Goal: Task Accomplishment & Management: Manage account settings

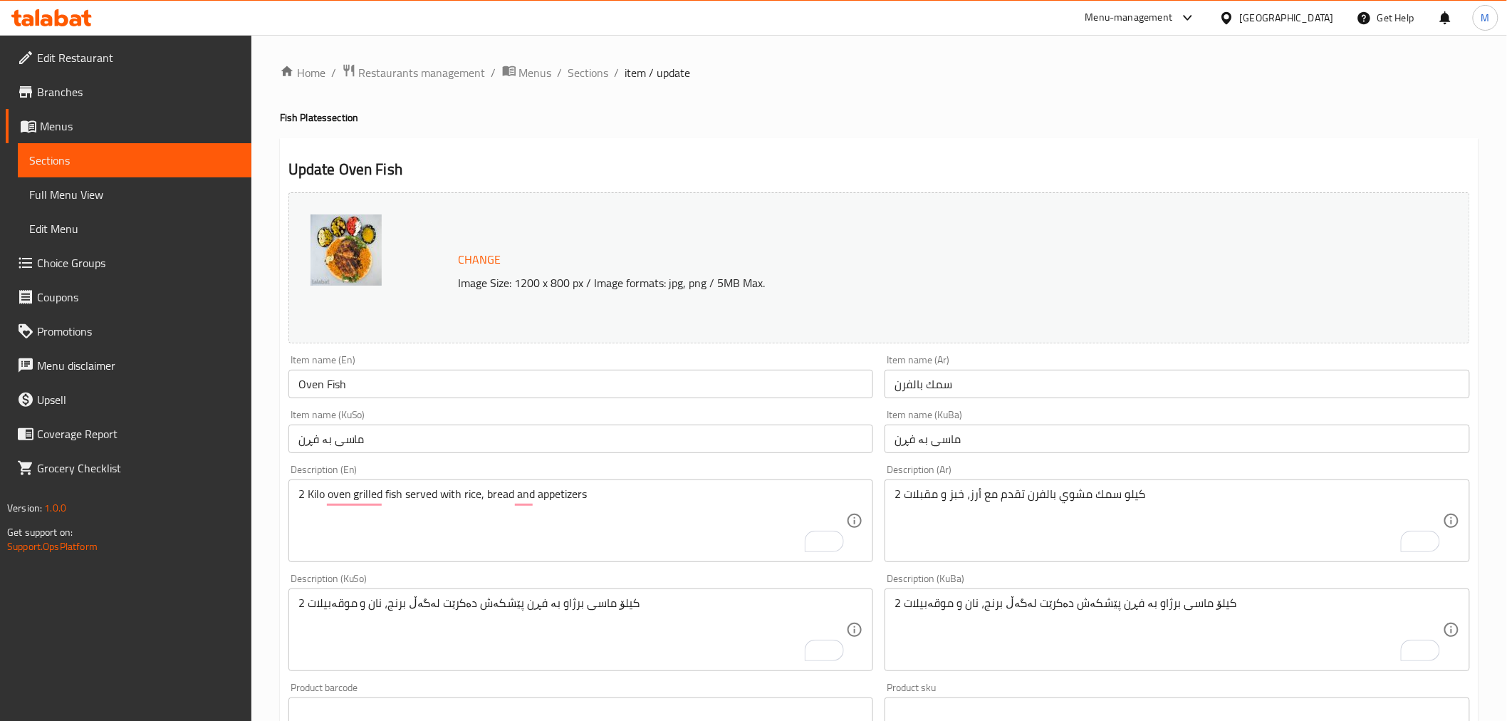
click at [78, 16] on icon at bounding box center [76, 20] width 12 height 12
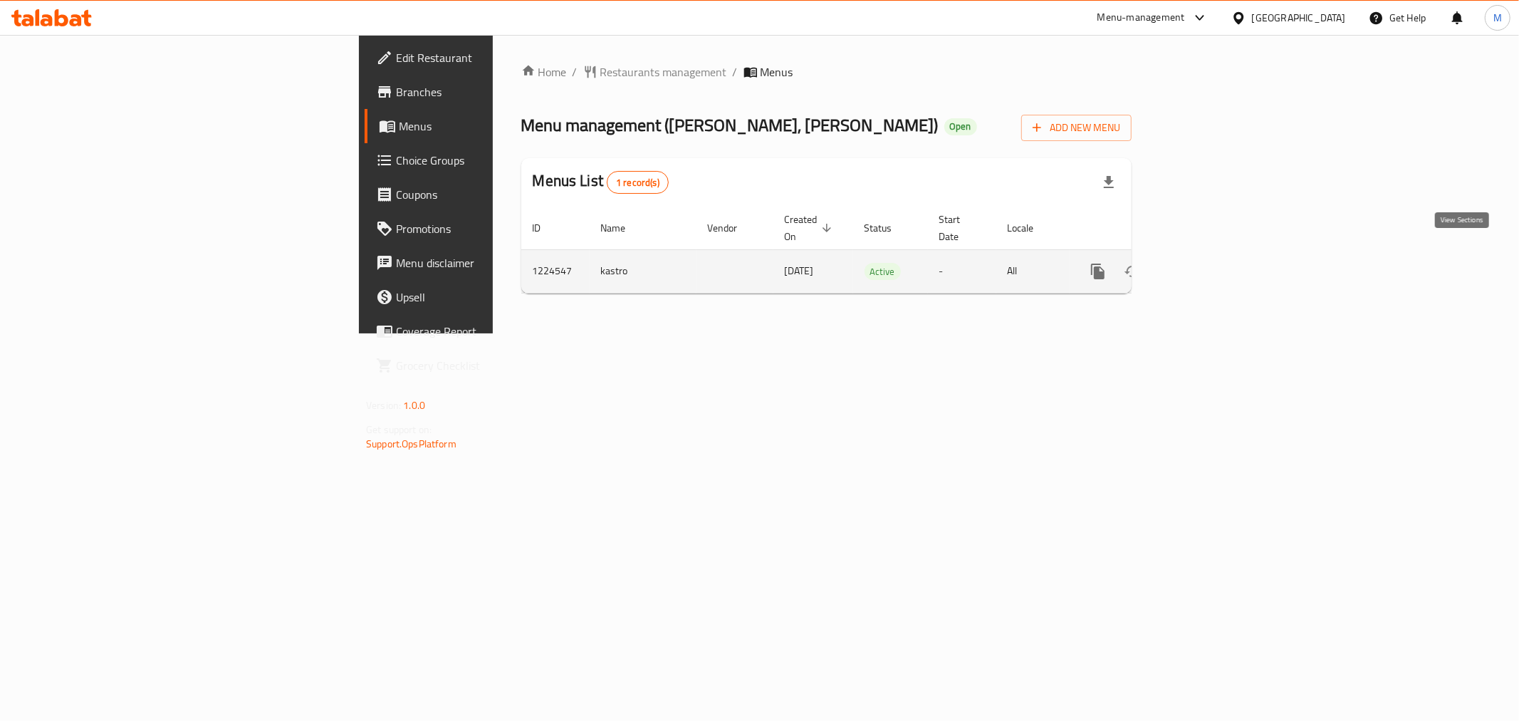
click at [1209, 263] on icon "enhanced table" at bounding box center [1200, 271] width 17 height 17
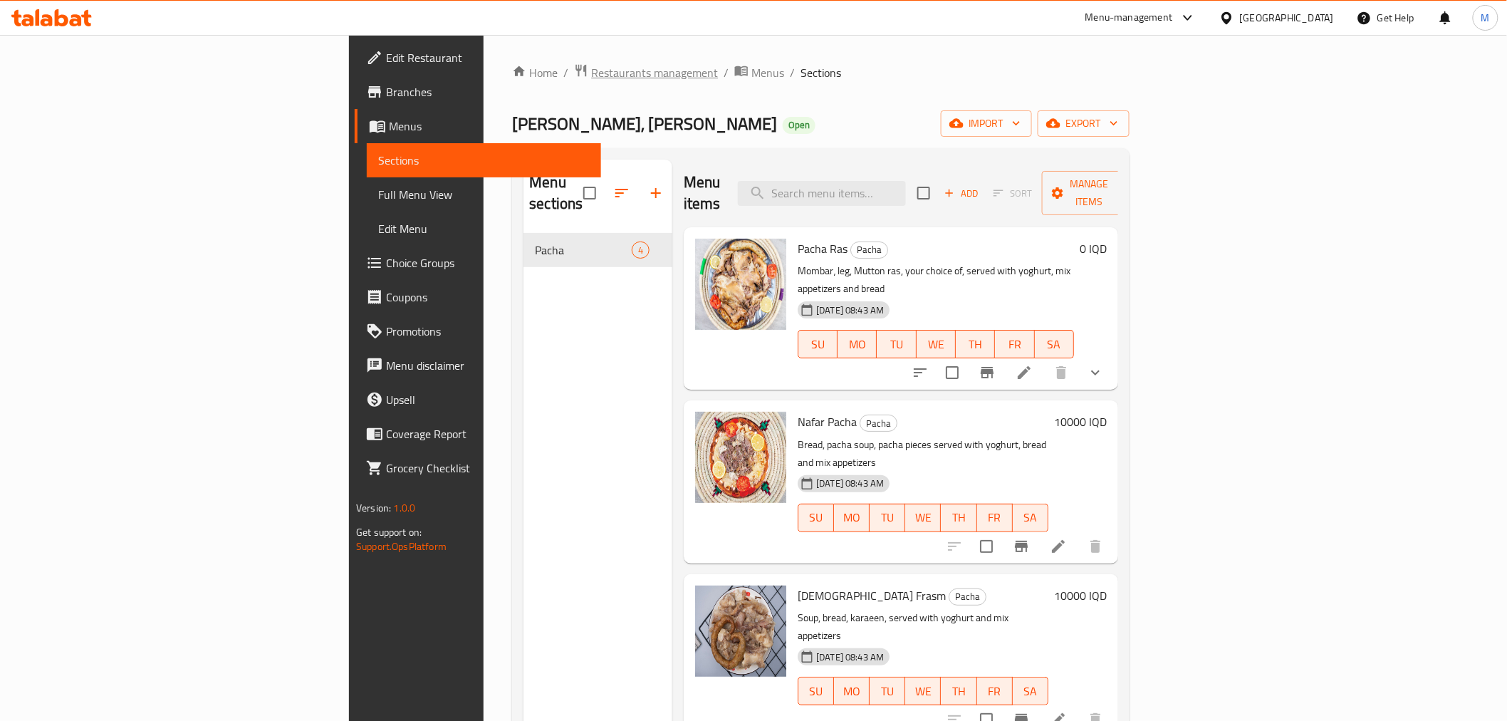
click at [591, 70] on span "Restaurants management" at bounding box center [654, 72] width 127 height 17
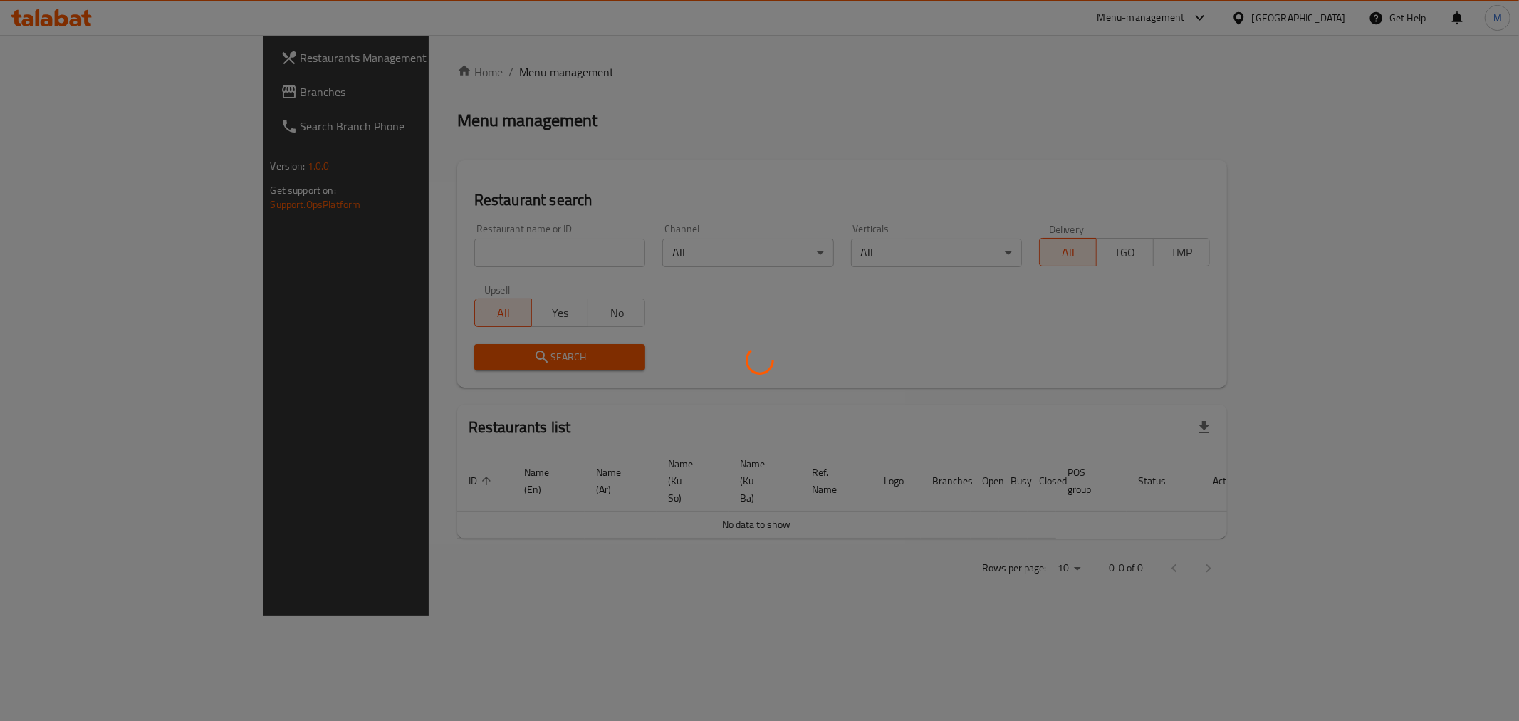
click at [451, 247] on div at bounding box center [759, 360] width 1519 height 721
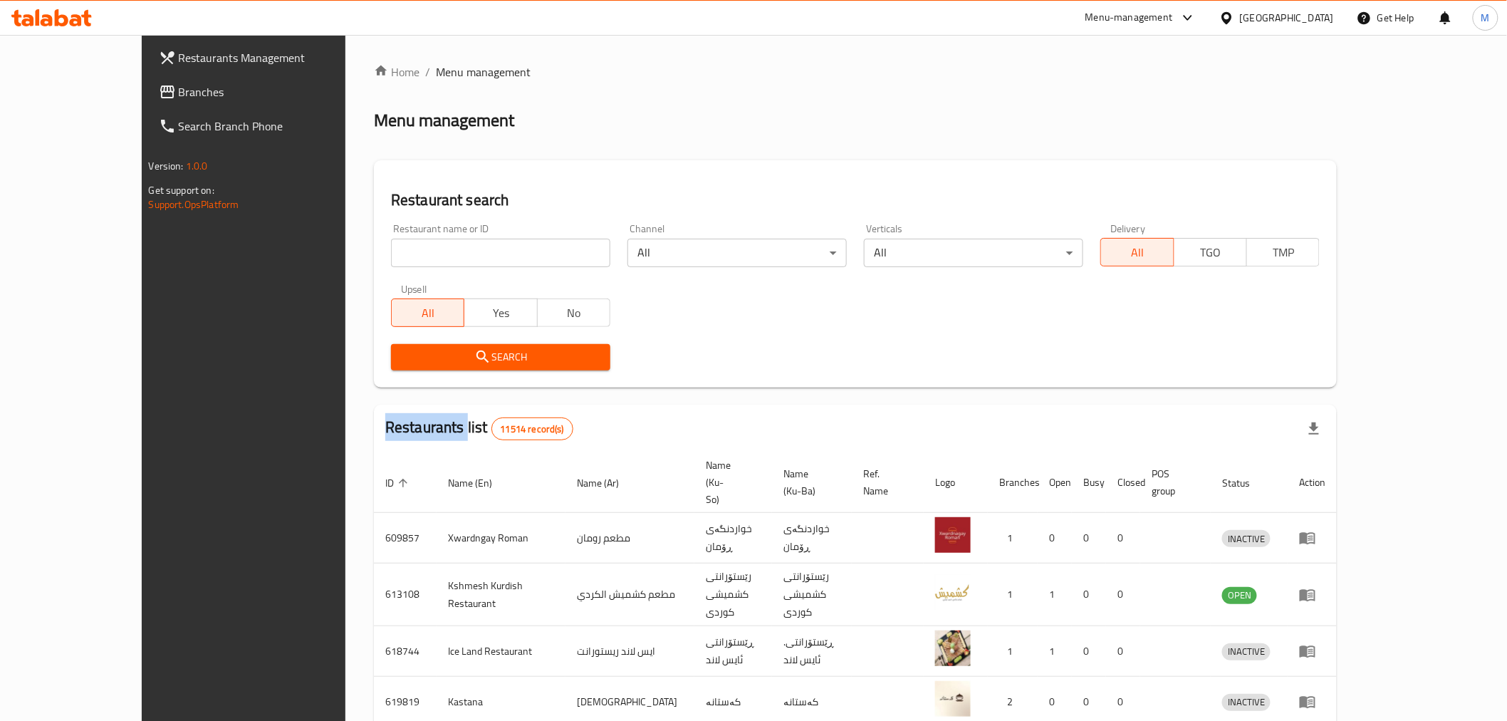
click at [451, 247] on div at bounding box center [753, 360] width 1507 height 721
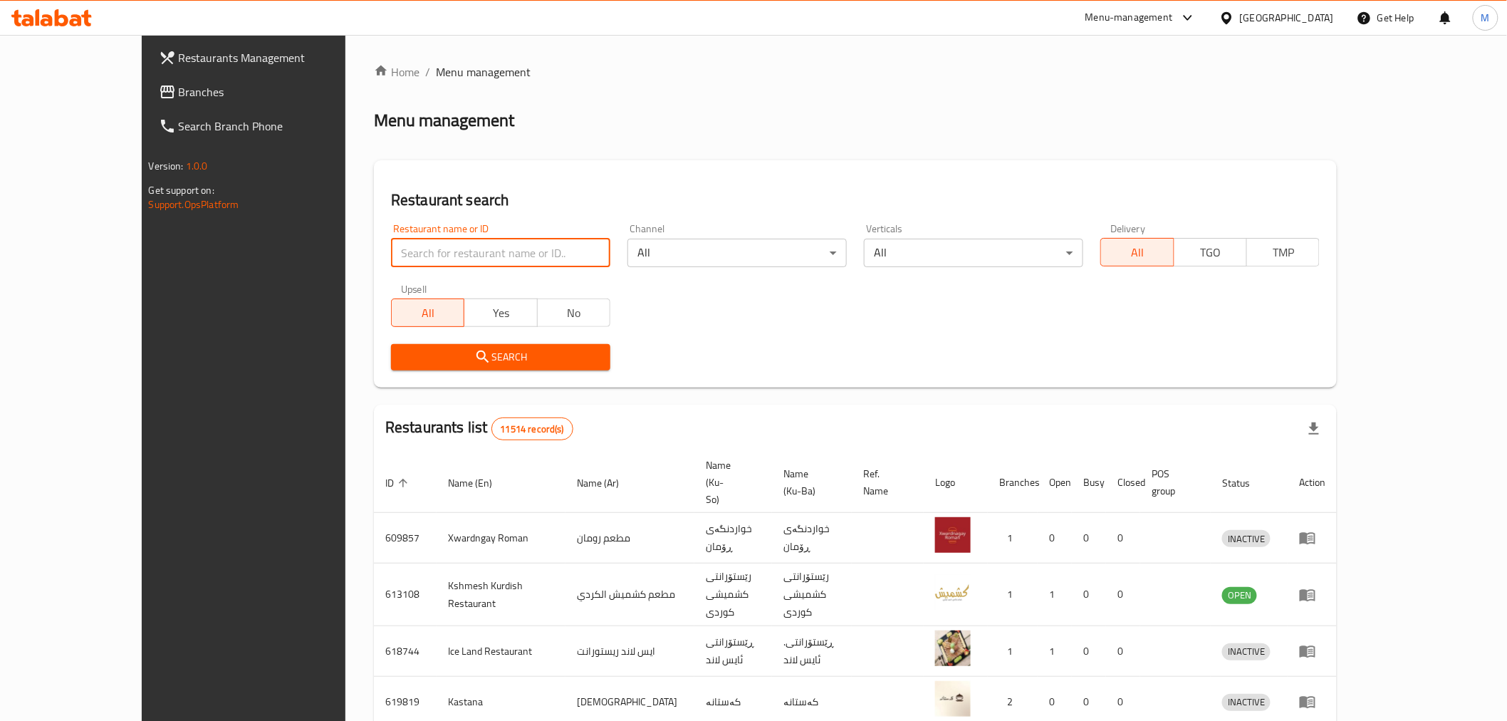
click at [451, 247] on input "search" at bounding box center [500, 253] width 219 height 28
type input "اليمان"
click button "Search" at bounding box center [500, 357] width 219 height 26
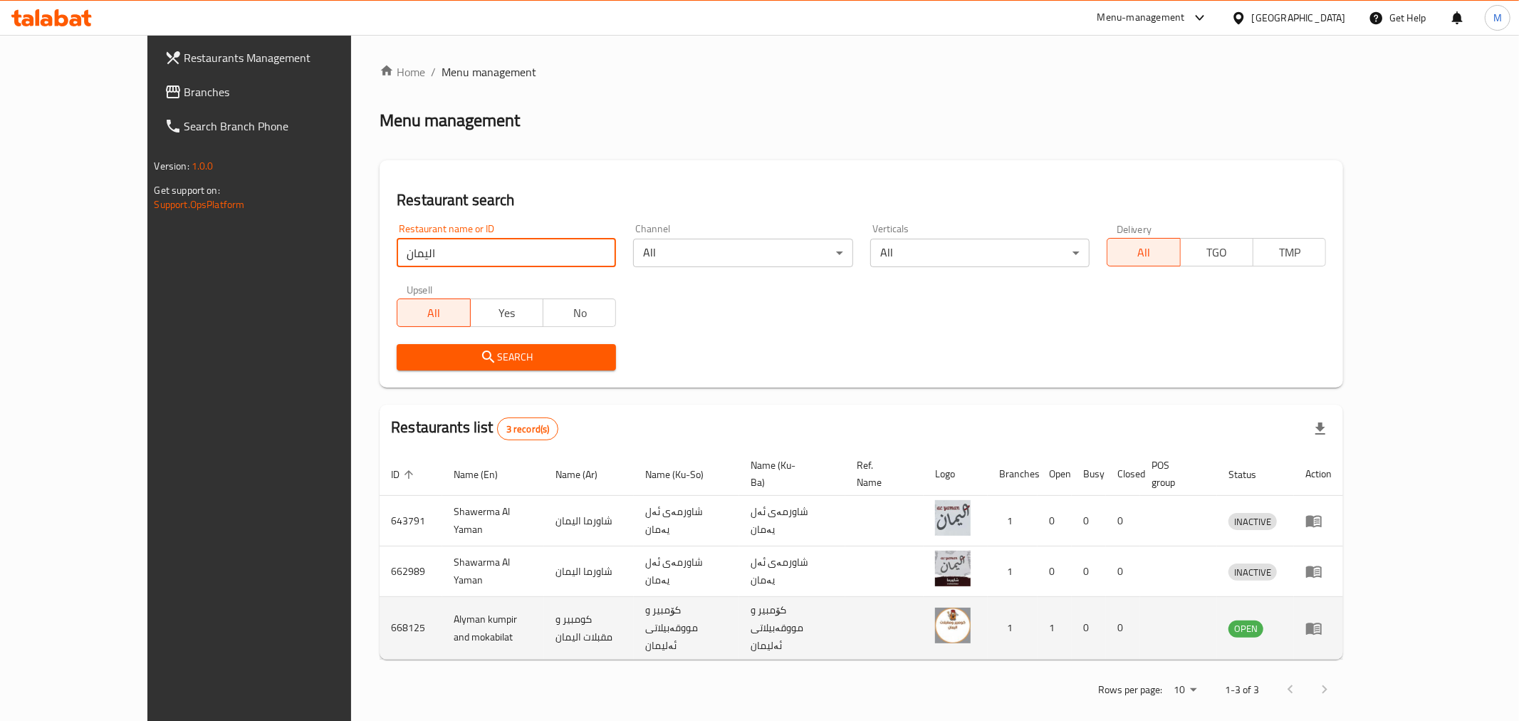
click at [1322, 622] on icon "enhanced table" at bounding box center [1314, 628] width 16 height 12
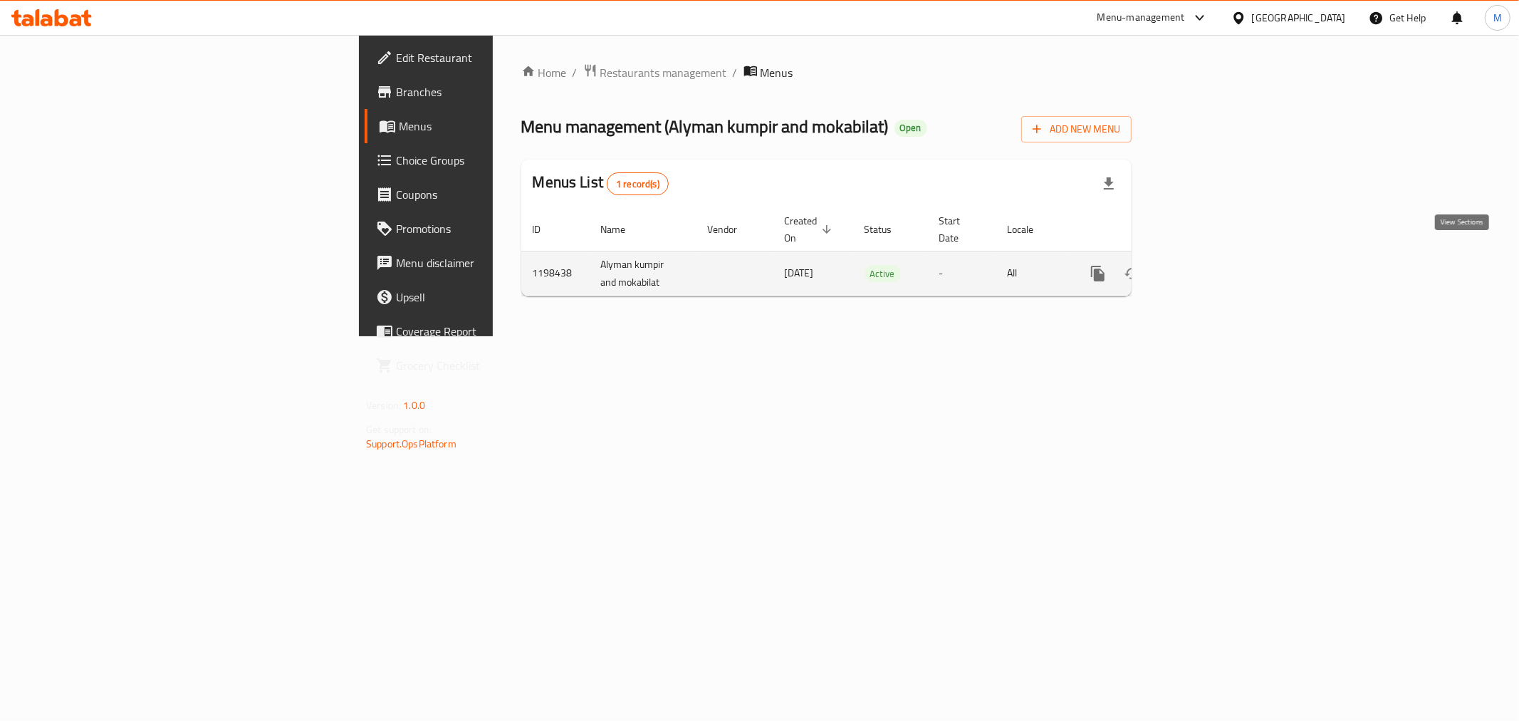
click at [1209, 265] on icon "enhanced table" at bounding box center [1200, 273] width 17 height 17
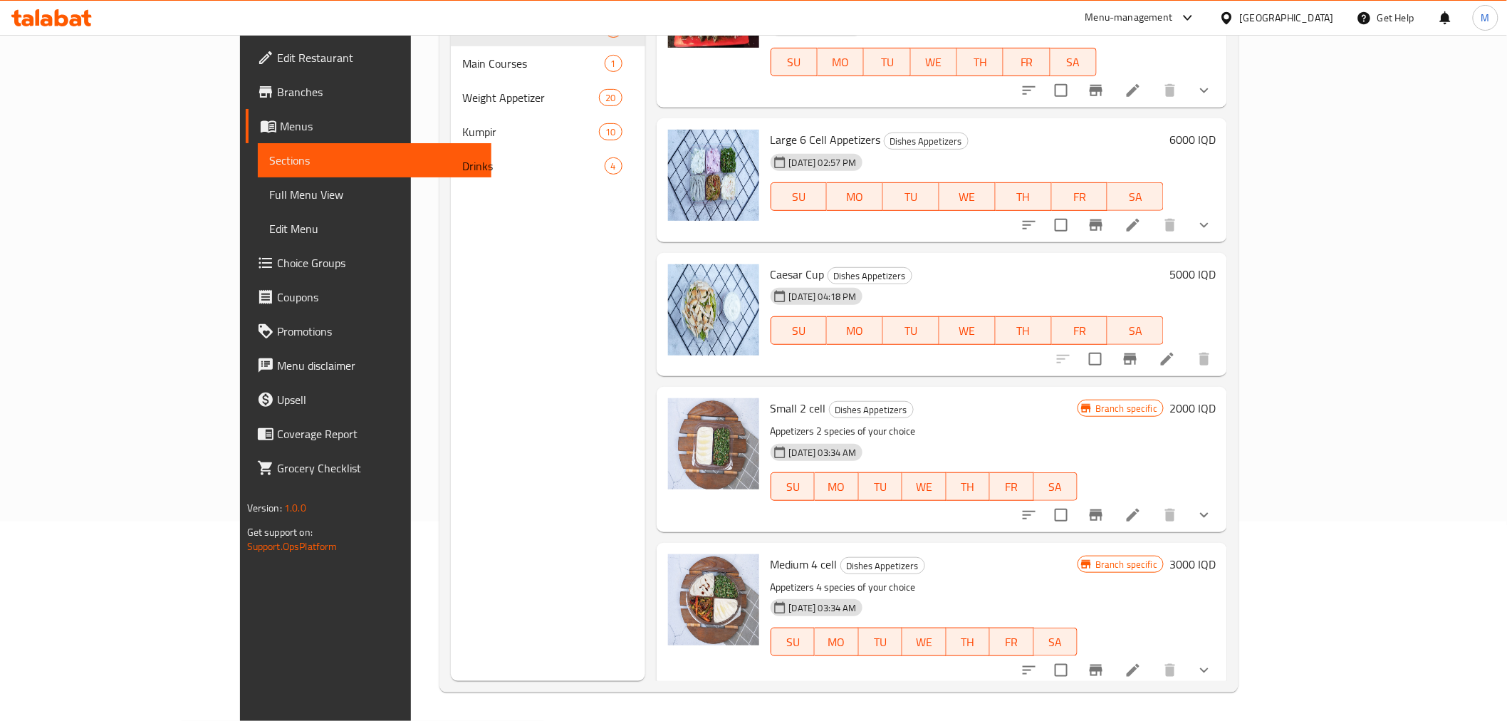
scroll to position [46, 0]
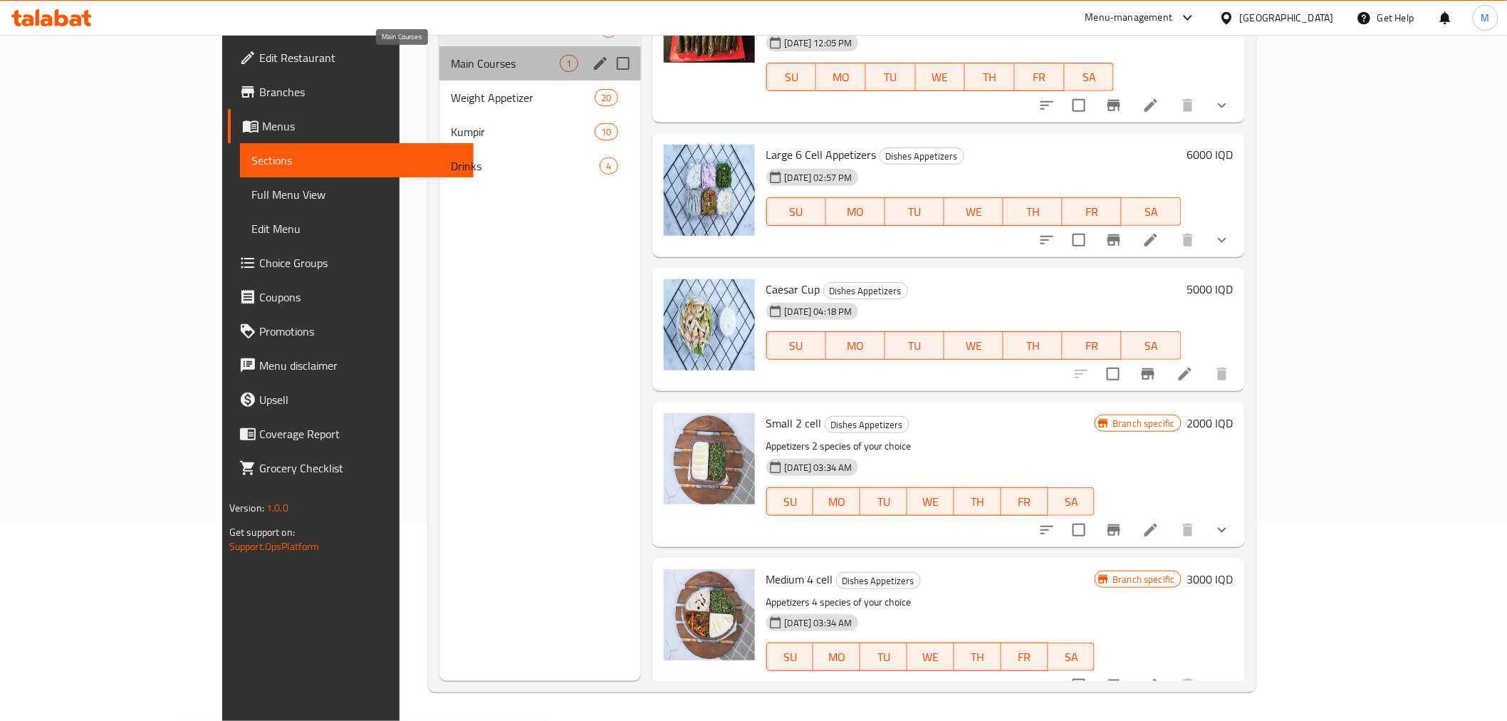
click at [451, 56] on span "Main Courses" at bounding box center [506, 63] width 110 height 17
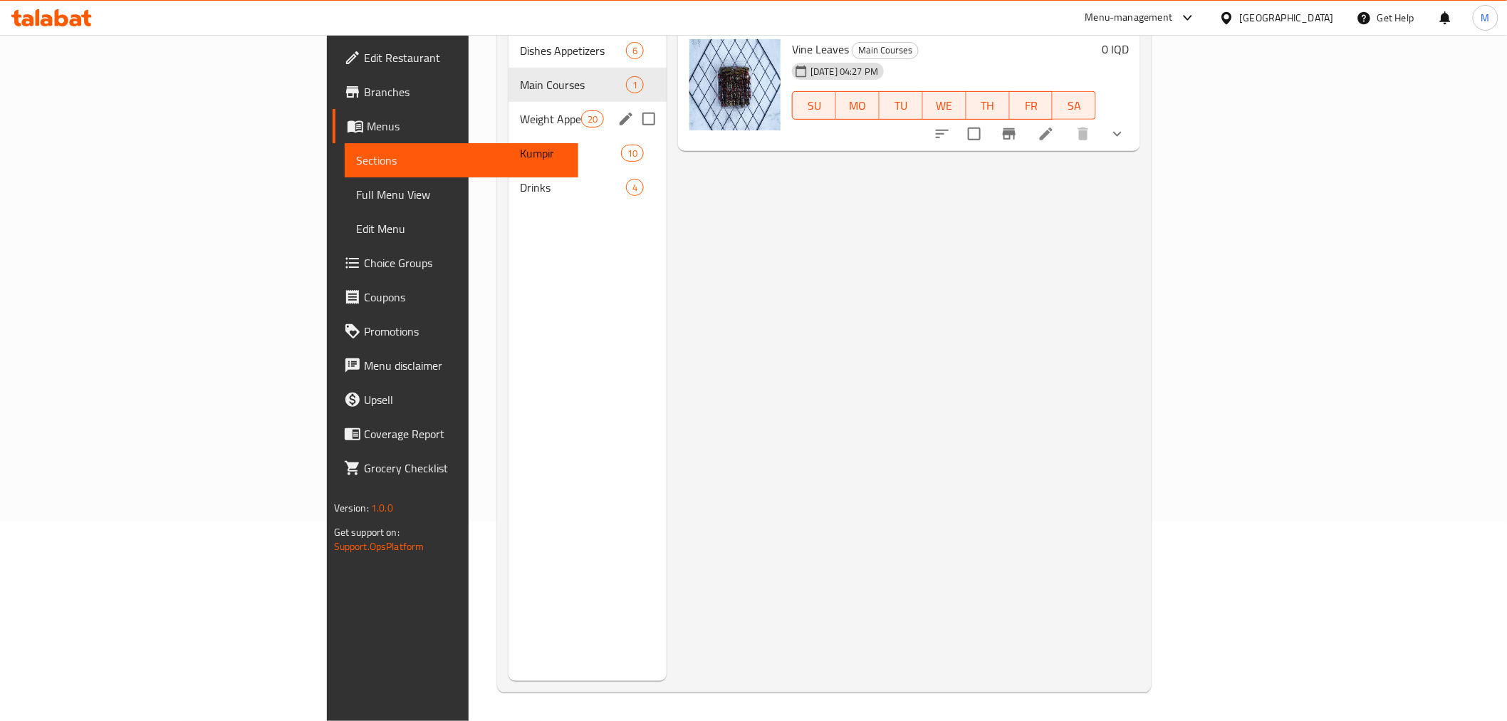
click at [509, 102] on div "Weight Appetizer 20" at bounding box center [588, 119] width 158 height 34
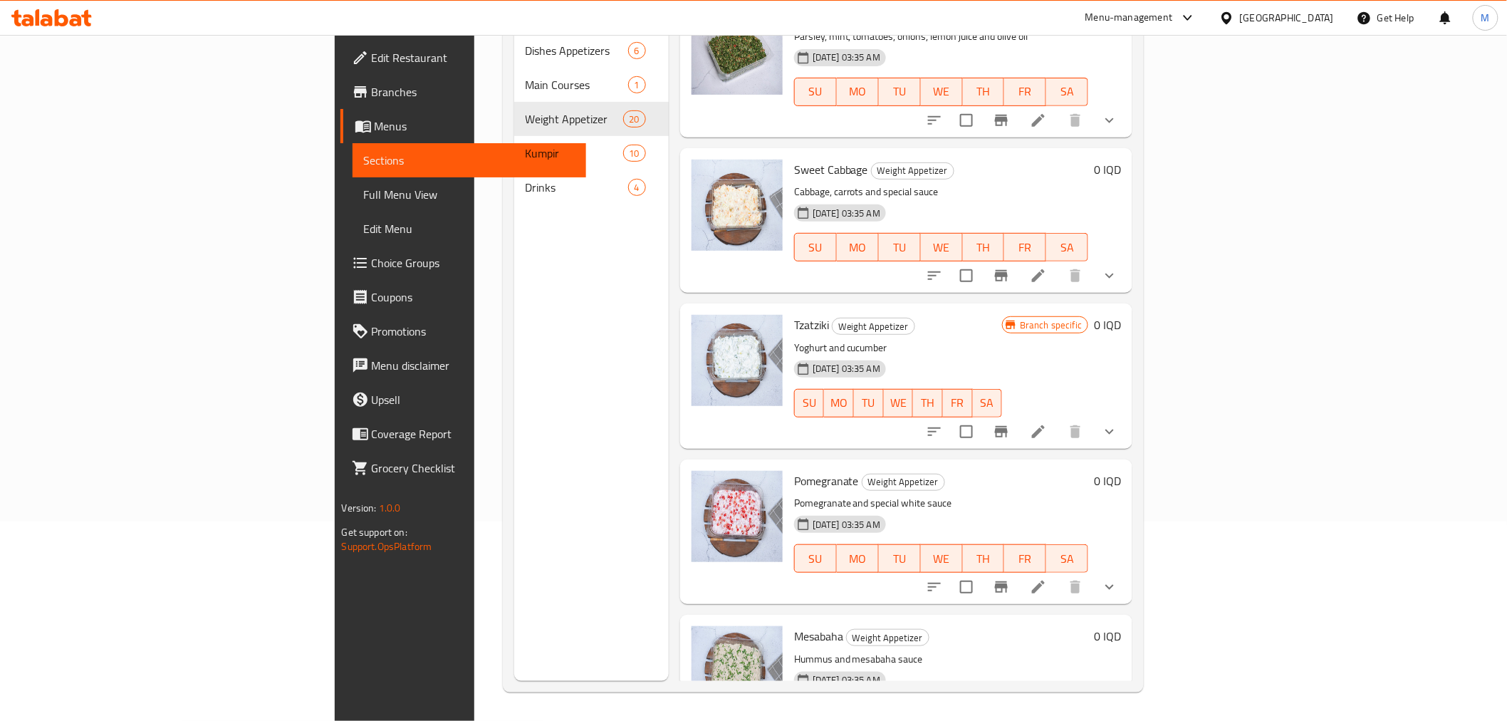
scroll to position [712, 0]
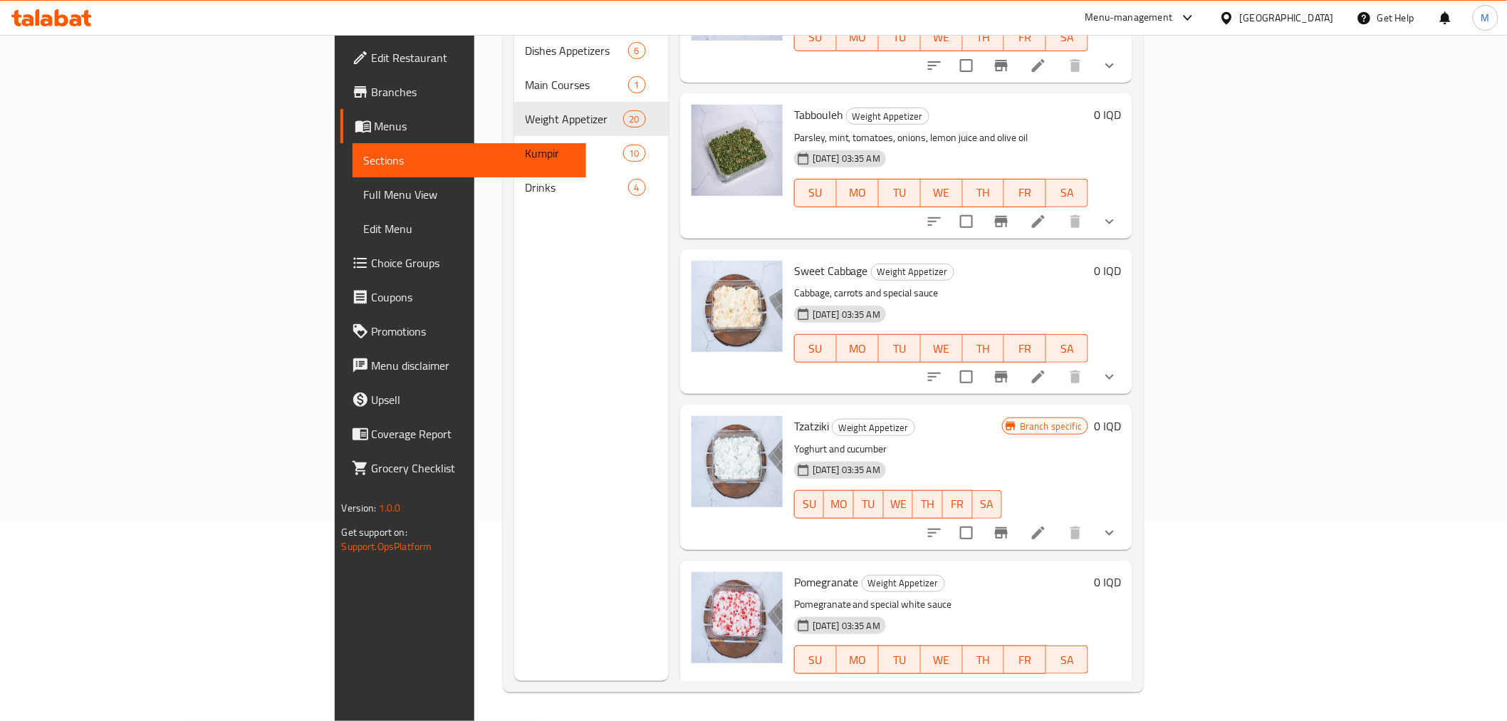
click at [1058, 364] on li at bounding box center [1038, 377] width 40 height 26
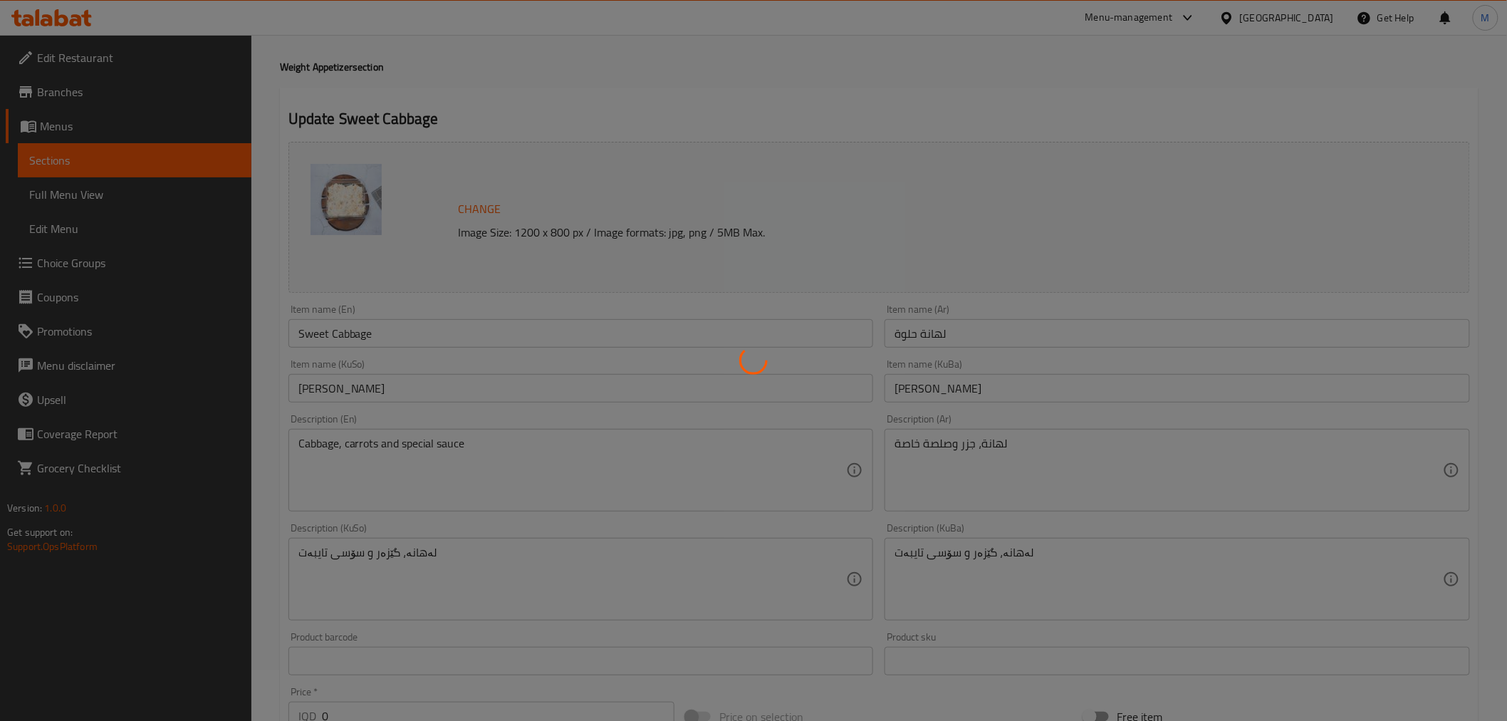
type input "إختيارك من:"
type input "هەڵبژاردنت لە:"
type input "1"
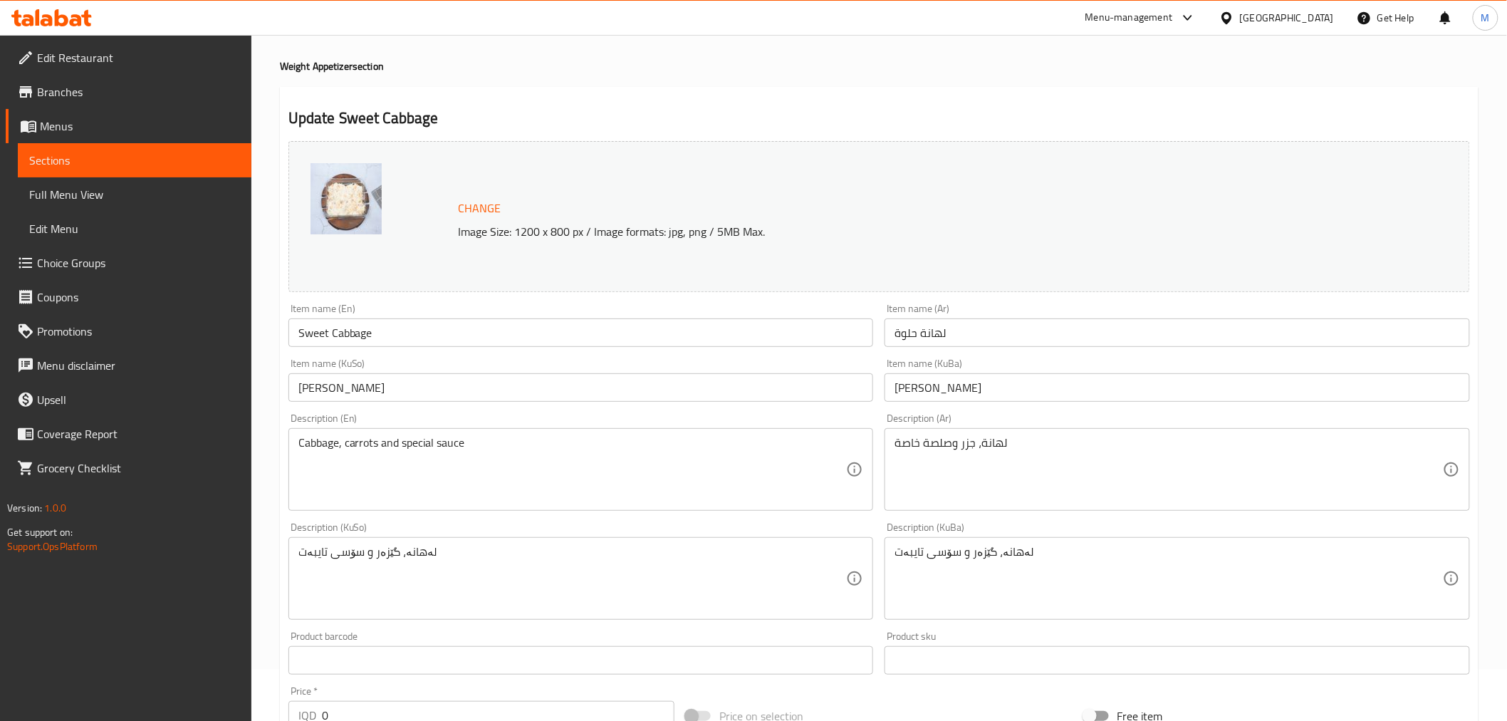
scroll to position [79, 0]
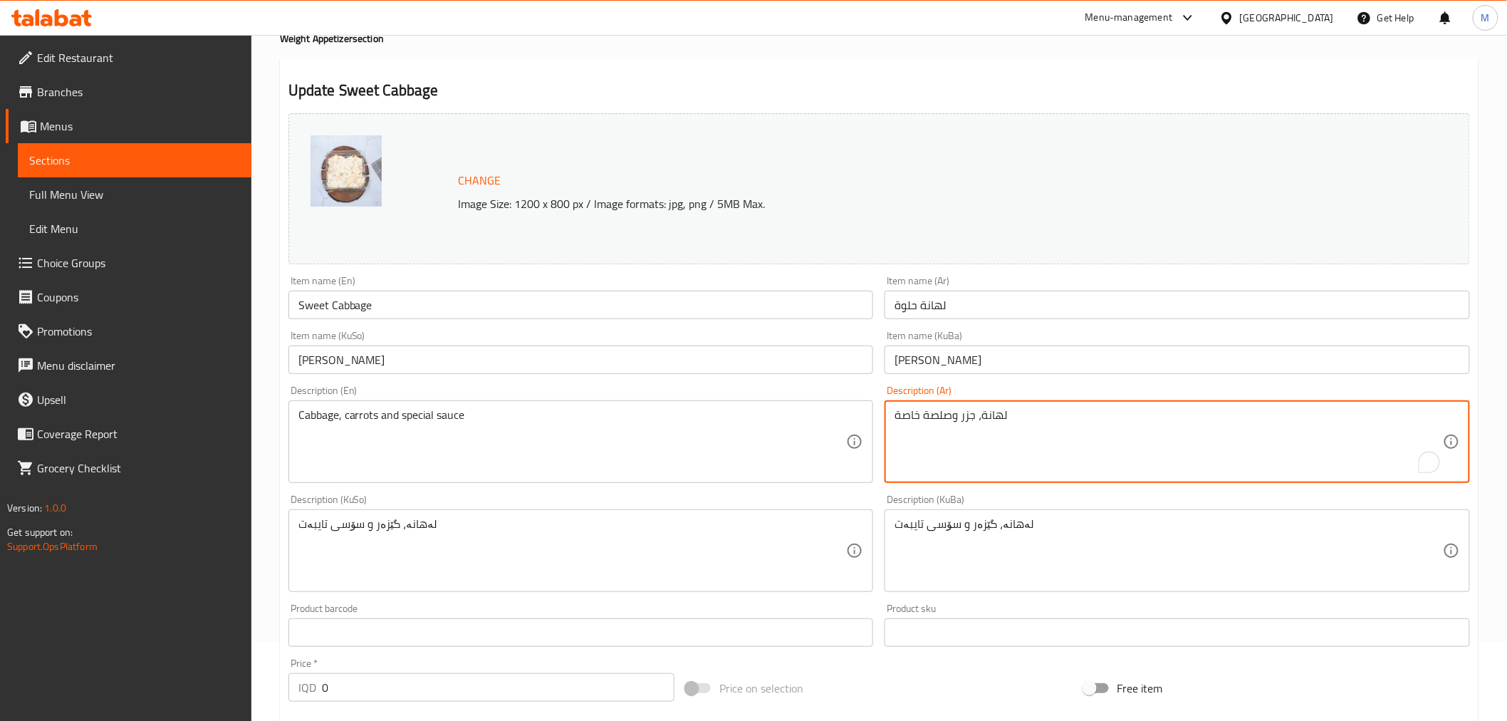
click at [984, 422] on textarea "لهانة، جزر وصلصة خاصة" at bounding box center [1169, 442] width 548 height 68
